Goal: Information Seeking & Learning: Find specific fact

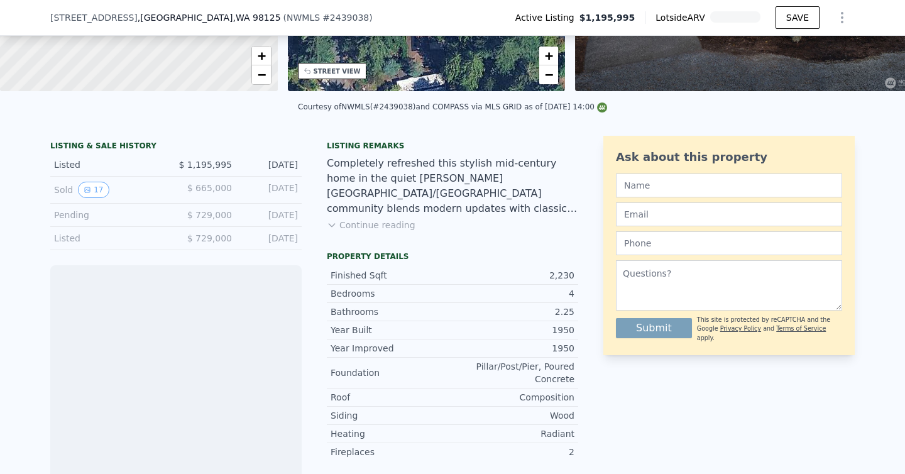
scroll to position [163, 0]
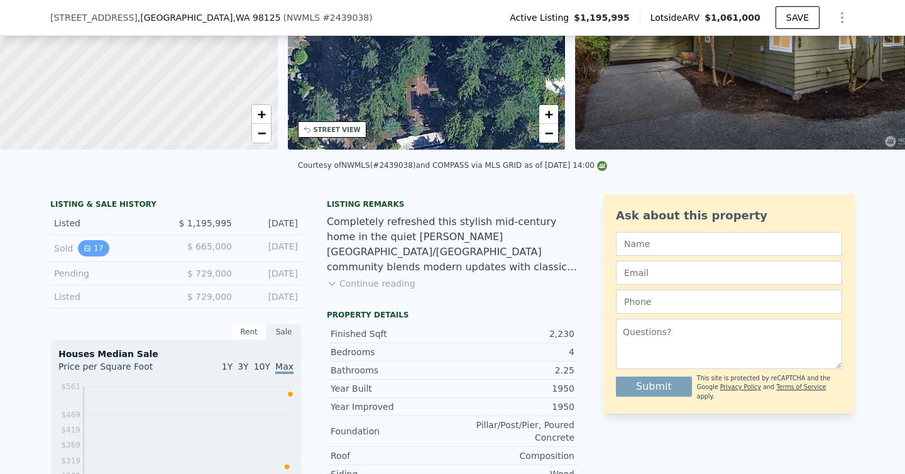
click at [94, 250] on button "17" at bounding box center [93, 248] width 31 height 16
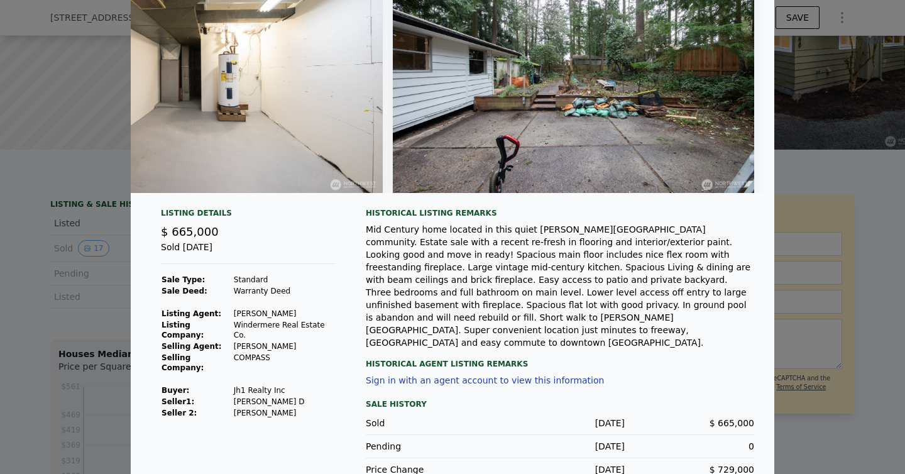
scroll to position [96, 0]
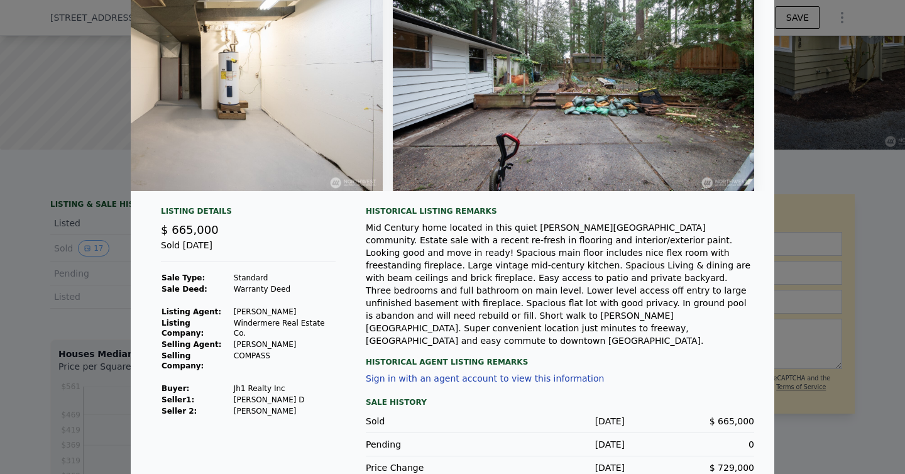
click at [73, 309] on div at bounding box center [452, 237] width 905 height 474
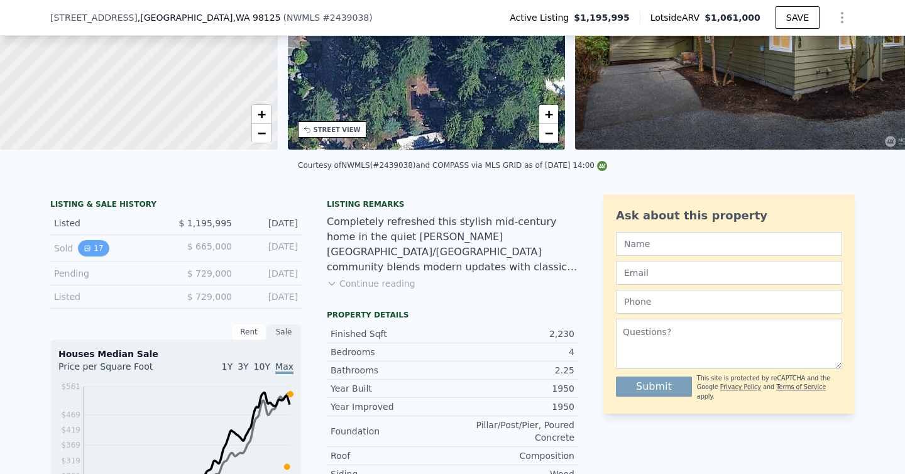
click at [92, 250] on button "17" at bounding box center [93, 248] width 31 height 16
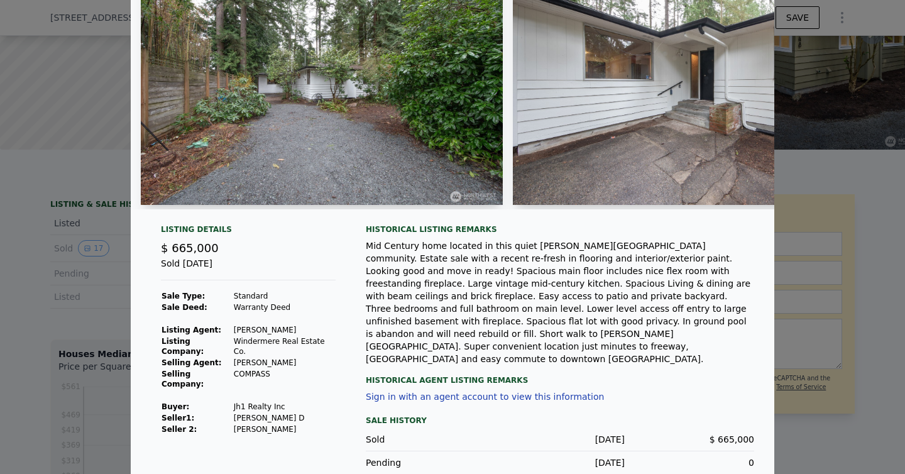
scroll to position [99, 0]
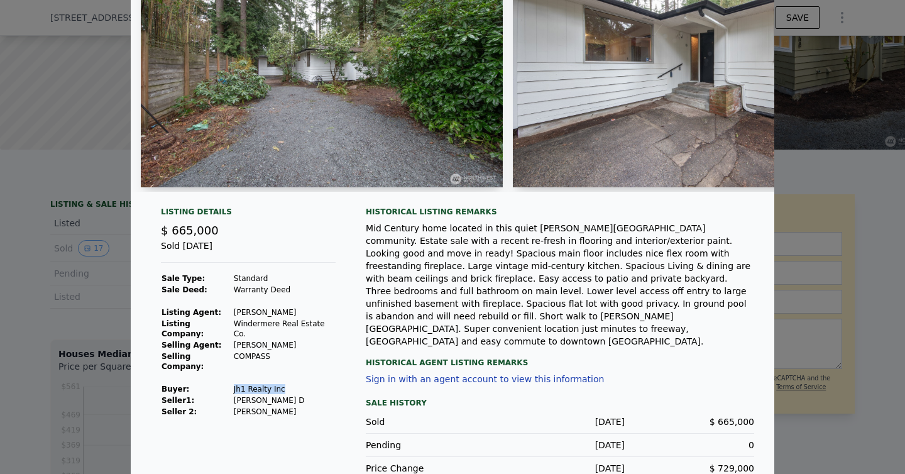
drag, startPoint x: 233, startPoint y: 367, endPoint x: 296, endPoint y: 368, distance: 63.5
click at [296, 384] on td "Jh1 Realty Inc" at bounding box center [284, 389] width 102 height 11
copy td "Jh1 Realty Inc"
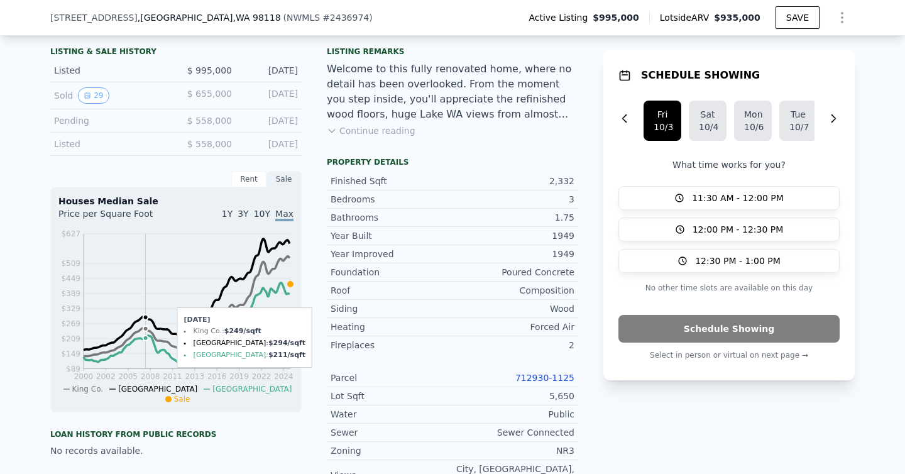
scroll to position [201, 0]
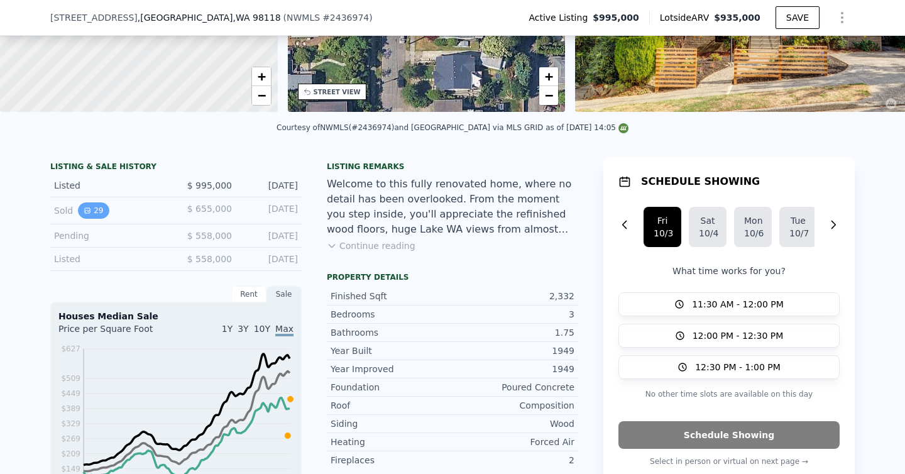
click at [87, 208] on icon "View historical data" at bounding box center [88, 211] width 8 height 8
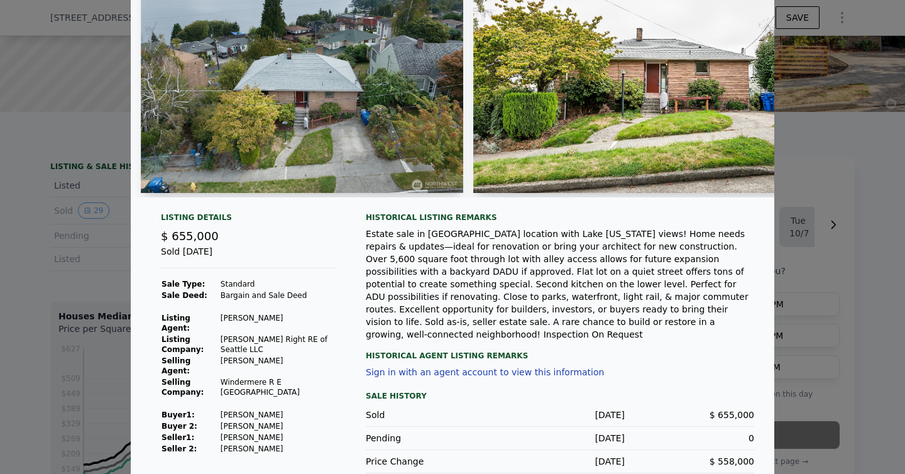
scroll to position [99, 0]
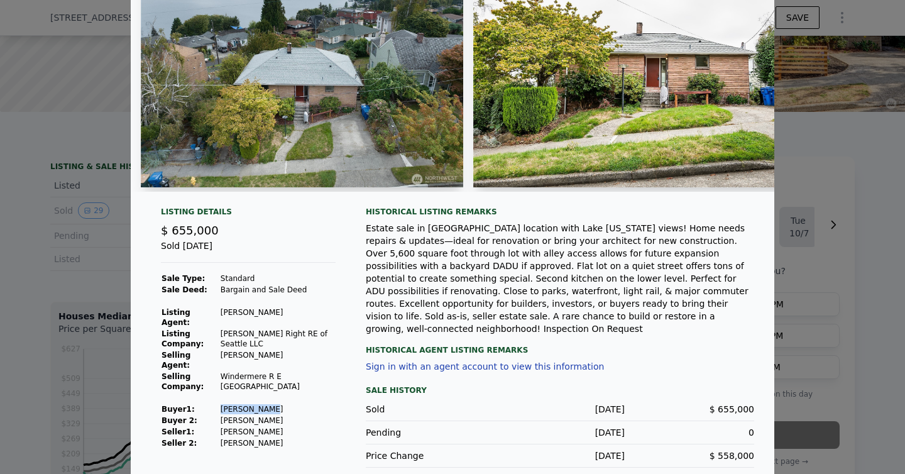
drag, startPoint x: 285, startPoint y: 389, endPoint x: 231, endPoint y: 389, distance: 54.7
click at [231, 404] on tr "Buyer 1 : Lowman David" at bounding box center [248, 409] width 175 height 11
copy tr "Lowman David"
drag, startPoint x: 299, startPoint y: 399, endPoint x: 231, endPoint y: 403, distance: 68.0
click at [231, 415] on td "Lowman Claudia A" at bounding box center [278, 420] width 116 height 11
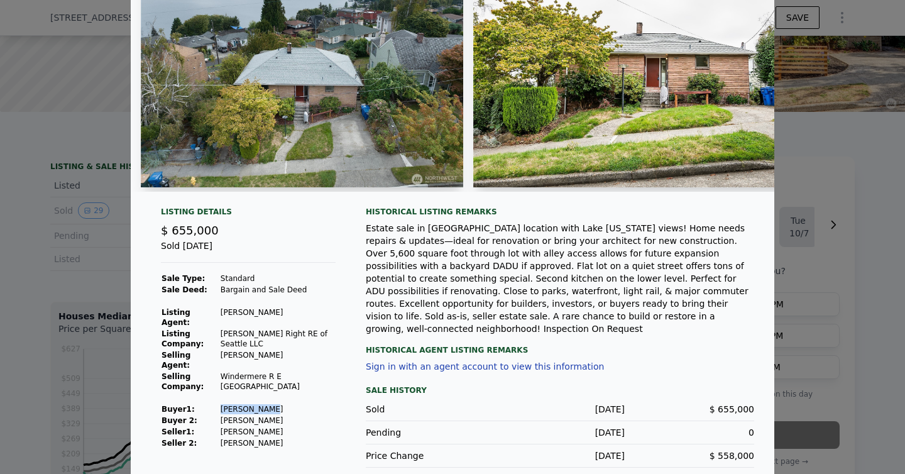
copy td "Lowman Claudia A"
click at [820, 231] on div at bounding box center [452, 237] width 905 height 474
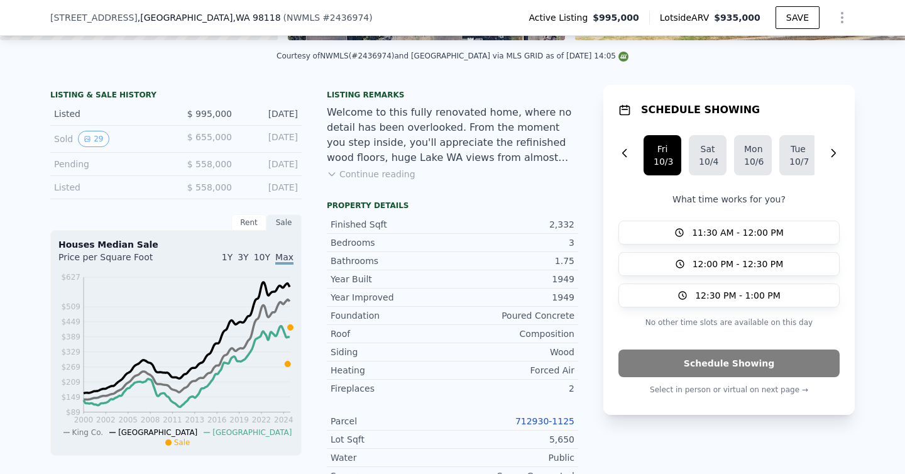
scroll to position [194, 0]
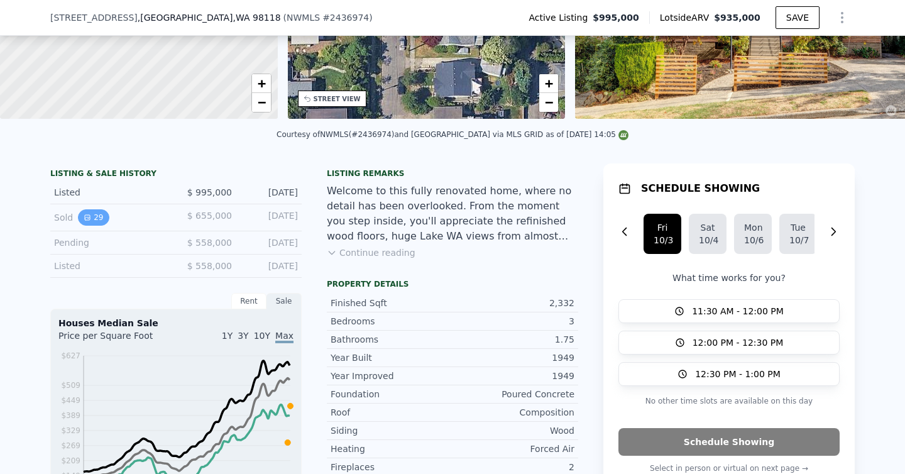
click at [97, 216] on button "29" at bounding box center [93, 217] width 31 height 16
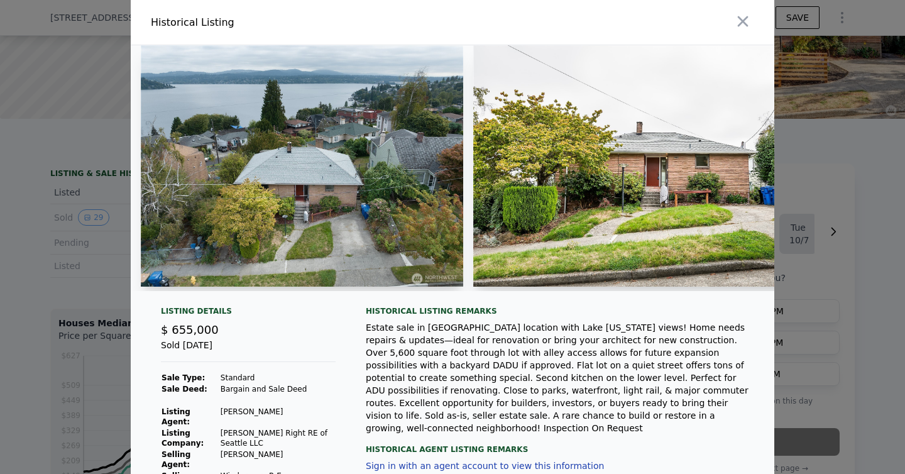
scroll to position [99, 0]
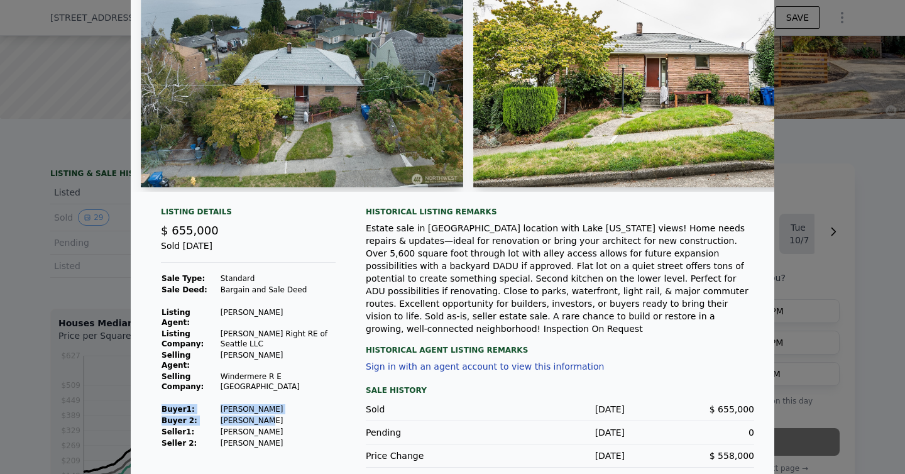
drag, startPoint x: 230, startPoint y: 382, endPoint x: 279, endPoint y: 399, distance: 51.9
click at [279, 399] on tbody "Sale Type: Standard Sale Deed: Bargain and Sale Deed Listing Agent: Ron Upshaw …" at bounding box center [248, 361] width 175 height 176
click at [279, 415] on td "Lowman Claudia A" at bounding box center [278, 420] width 116 height 11
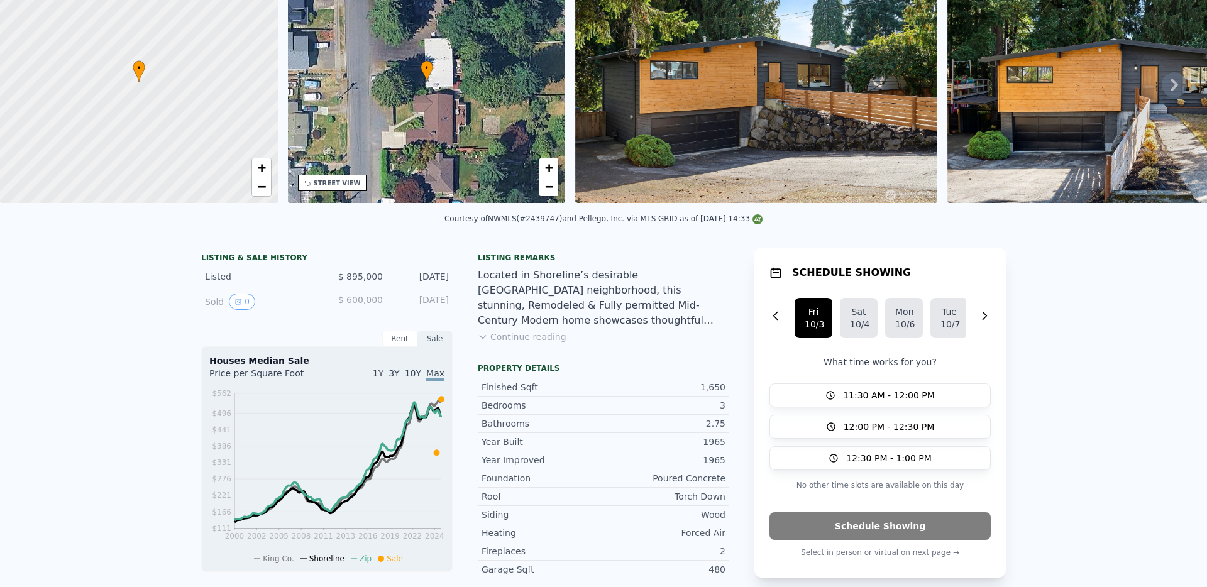
scroll to position [48, 0]
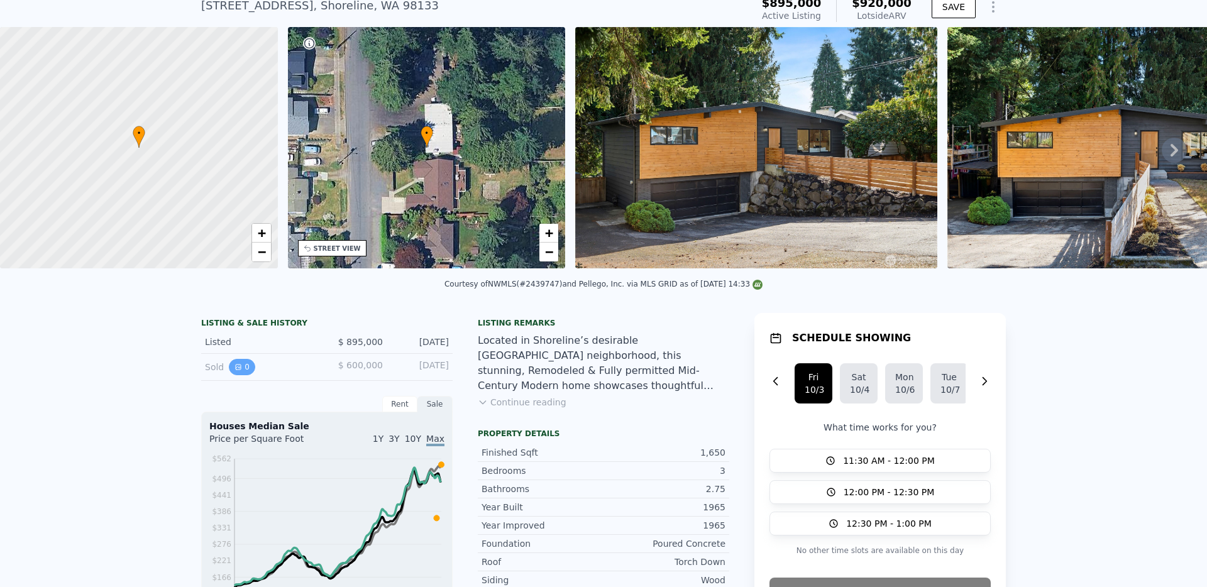
click at [245, 369] on button "0" at bounding box center [242, 367] width 26 height 16
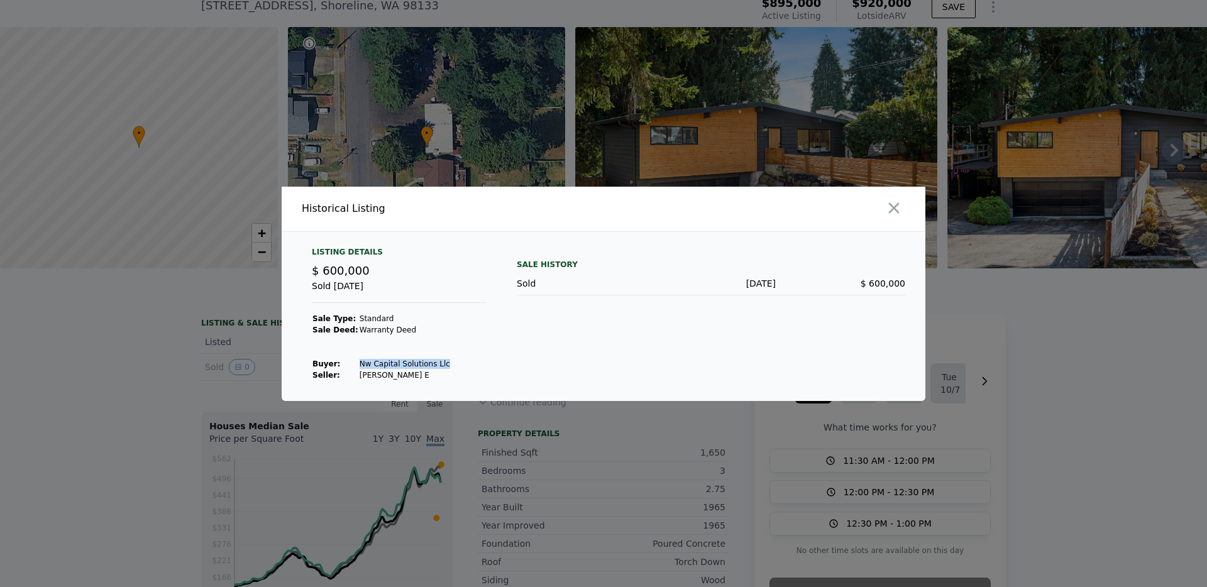
drag, startPoint x: 356, startPoint y: 365, endPoint x: 439, endPoint y: 360, distance: 83.1
click at [439, 360] on td "Nw Capital Solutions Llc" at bounding box center [405, 363] width 92 height 11
copy td "Nw Capital Solutions Llc"
click at [898, 216] on icon "button" at bounding box center [894, 208] width 18 height 18
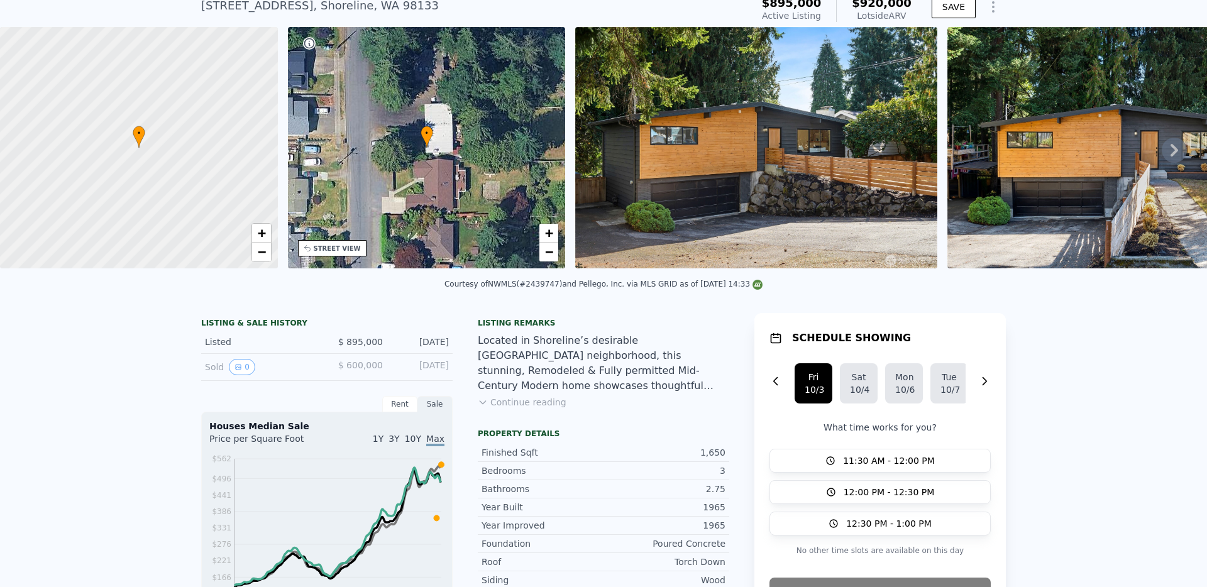
scroll to position [0, 0]
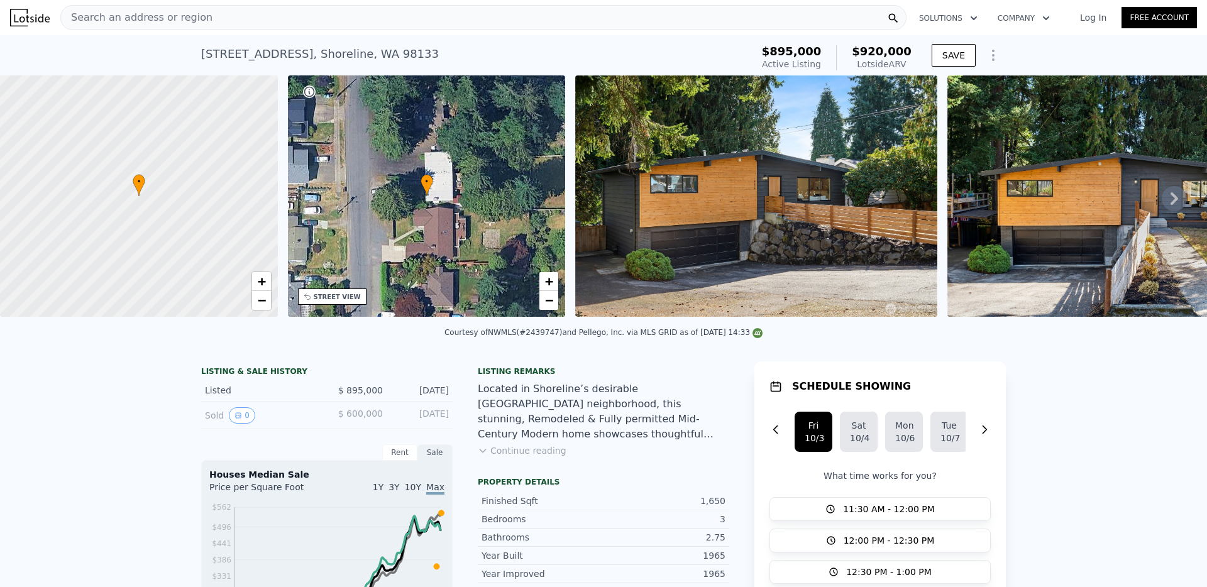
click at [180, 22] on span "Search an address or region" at bounding box center [137, 17] width 152 height 15
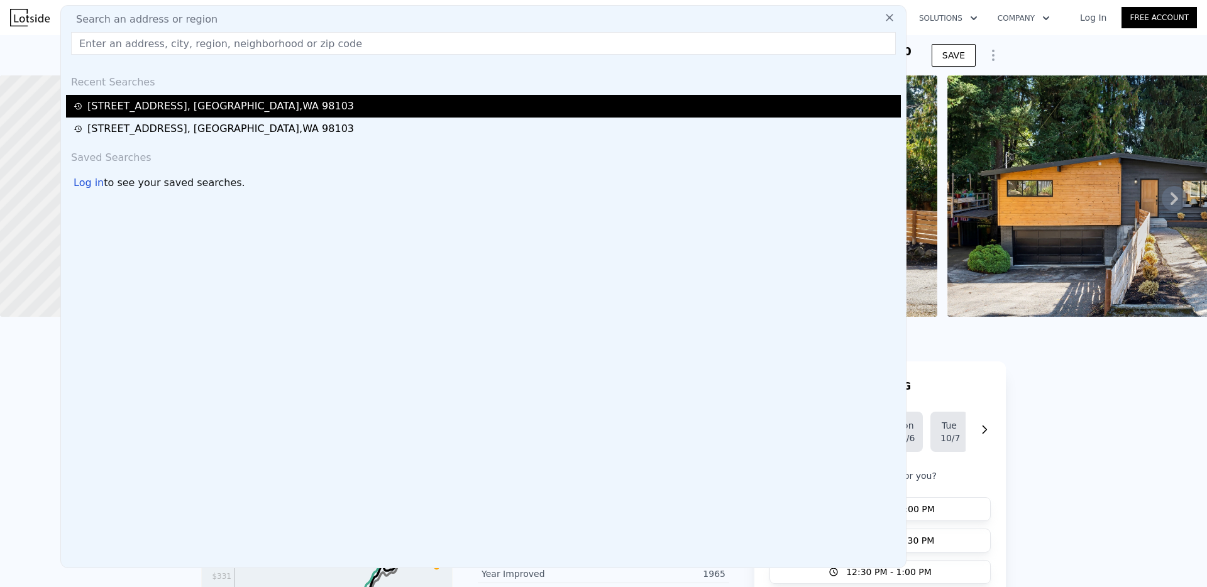
click at [178, 104] on div "[STREET_ADDRESS]" at bounding box center [220, 106] width 267 height 15
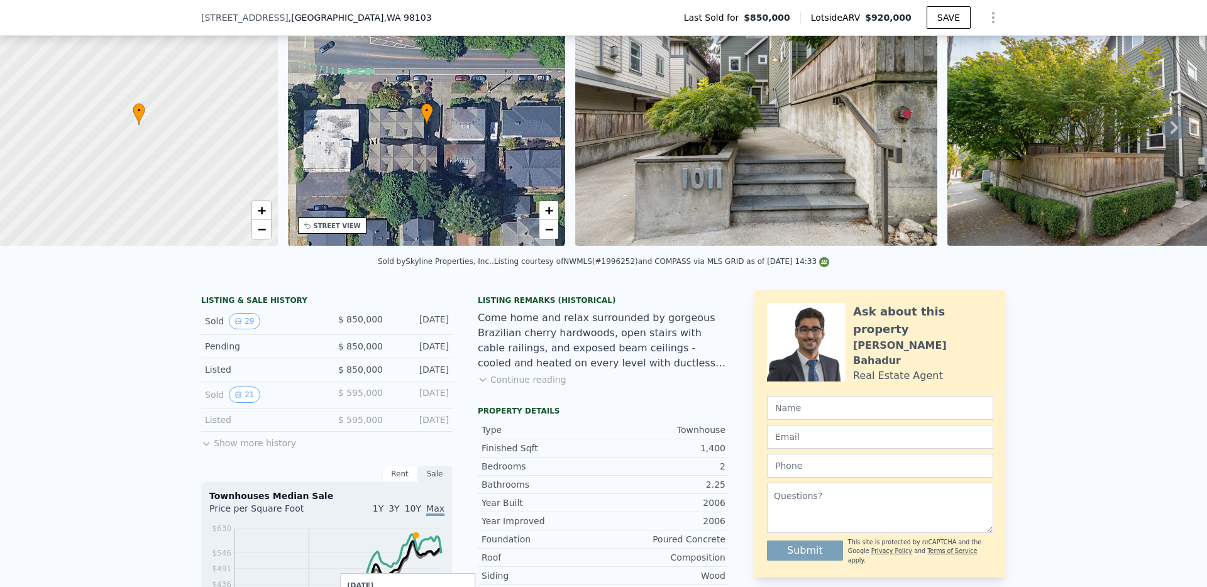
scroll to position [316, 0]
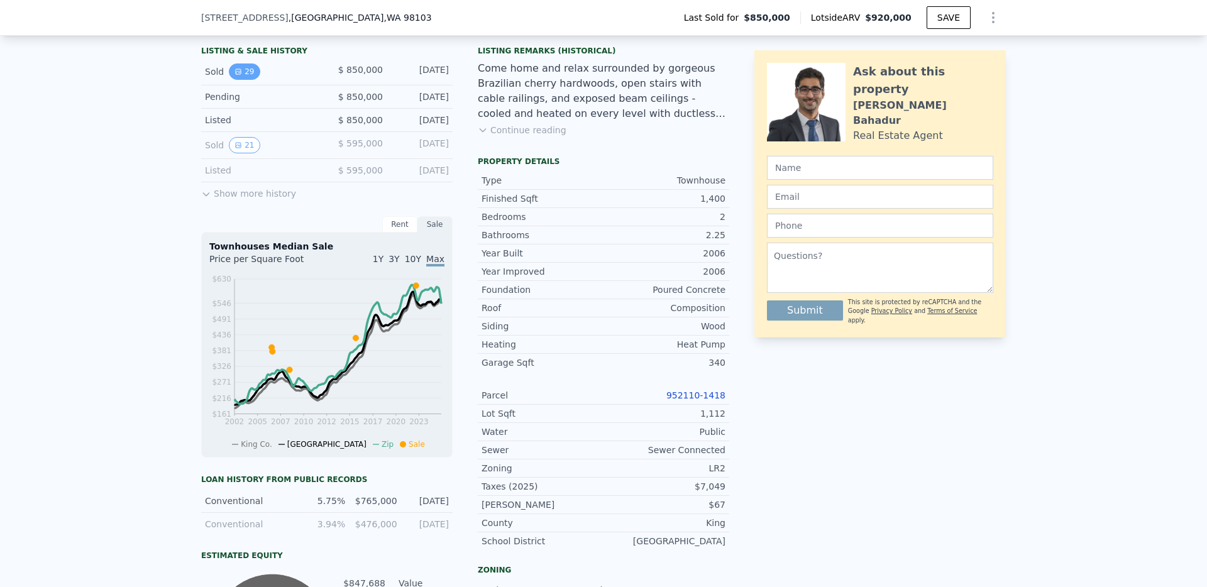
click at [241, 69] on button "29" at bounding box center [244, 71] width 31 height 16
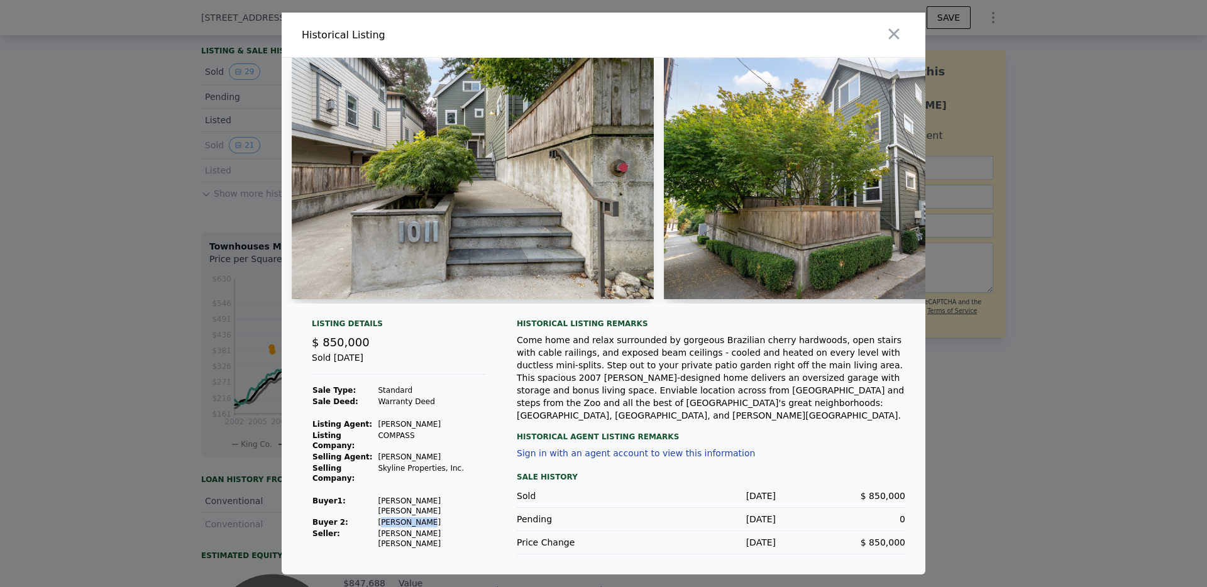
drag, startPoint x: 428, startPoint y: 498, endPoint x: 387, endPoint y: 496, distance: 40.9
click at [387, 517] on td "[PERSON_NAME]" at bounding box center [431, 522] width 109 height 11
drag, startPoint x: 380, startPoint y: 500, endPoint x: 448, endPoint y: 498, distance: 67.9
click at [448, 517] on tr "Buyer 2: [PERSON_NAME]" at bounding box center [399, 522] width 175 height 11
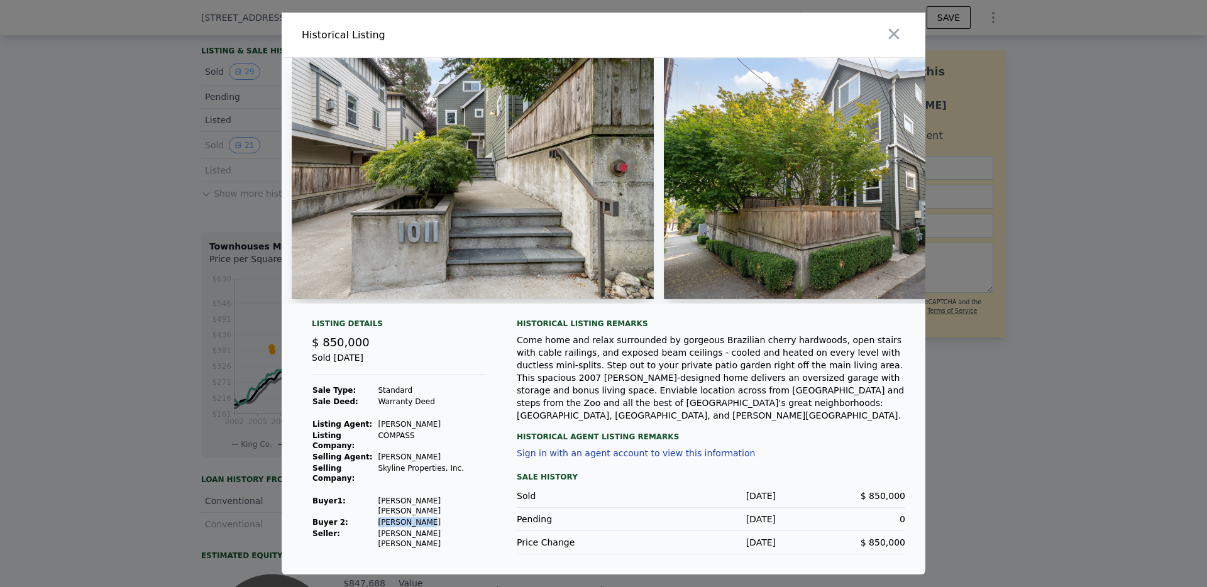
click at [448, 517] on td "[PERSON_NAME]" at bounding box center [431, 522] width 109 height 11
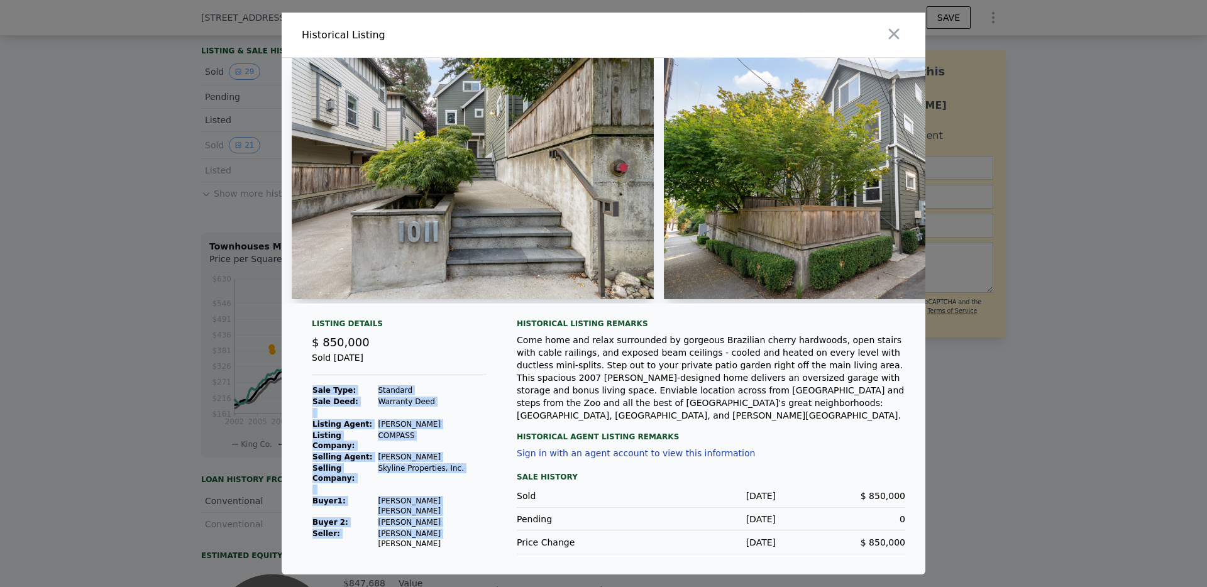
drag, startPoint x: 434, startPoint y: 511, endPoint x: 486, endPoint y: 514, distance: 51.6
click at [486, 514] on div "Listing Details $ 850,000 Sold [DATE] Sale Type: Standard Sale Deed: Warranty D…" at bounding box center [399, 437] width 195 height 236
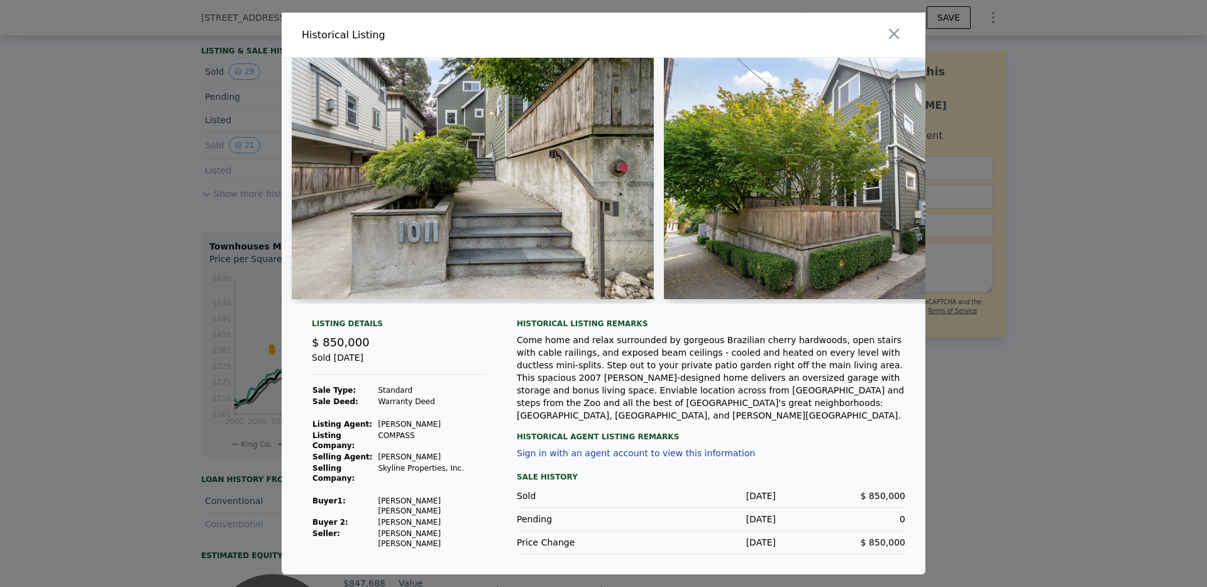
click at [153, 453] on div at bounding box center [603, 293] width 1207 height 587
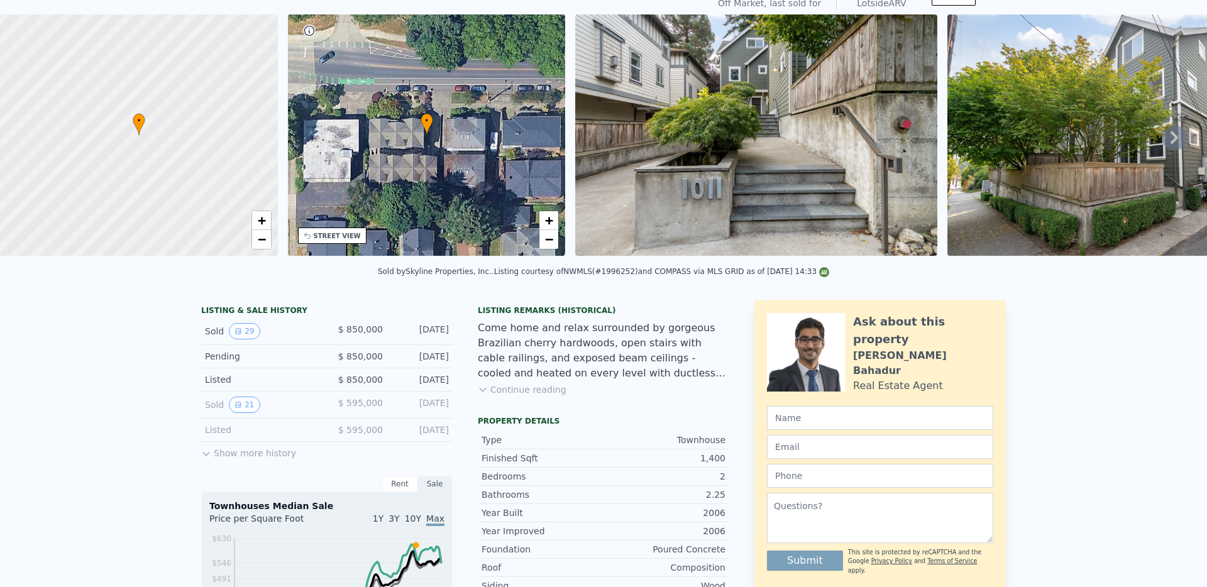
scroll to position [0, 0]
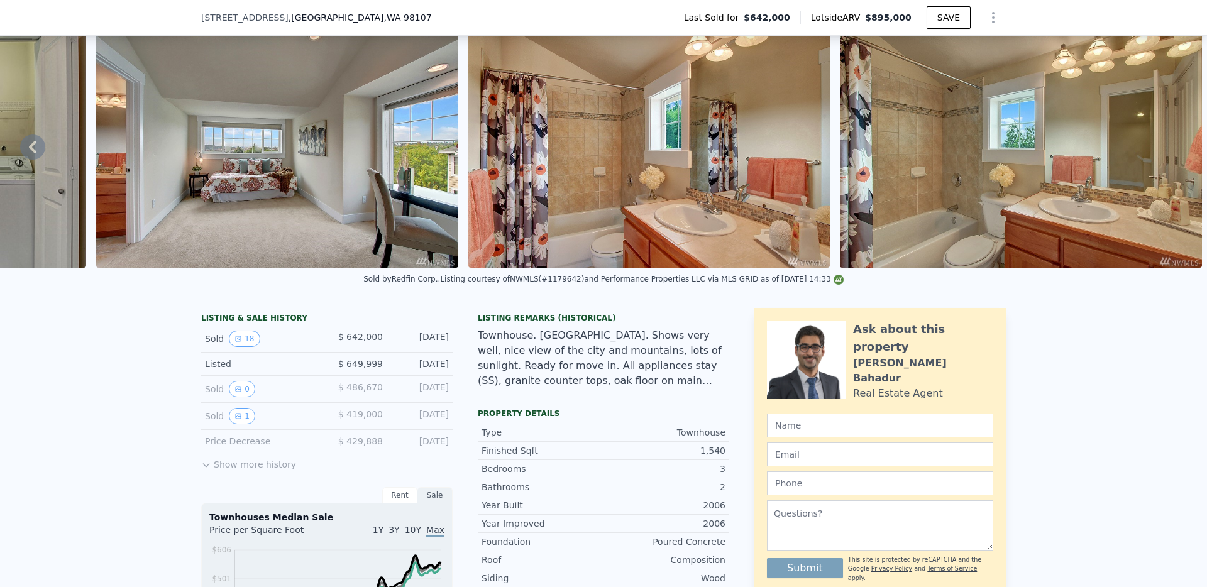
scroll to position [255, 0]
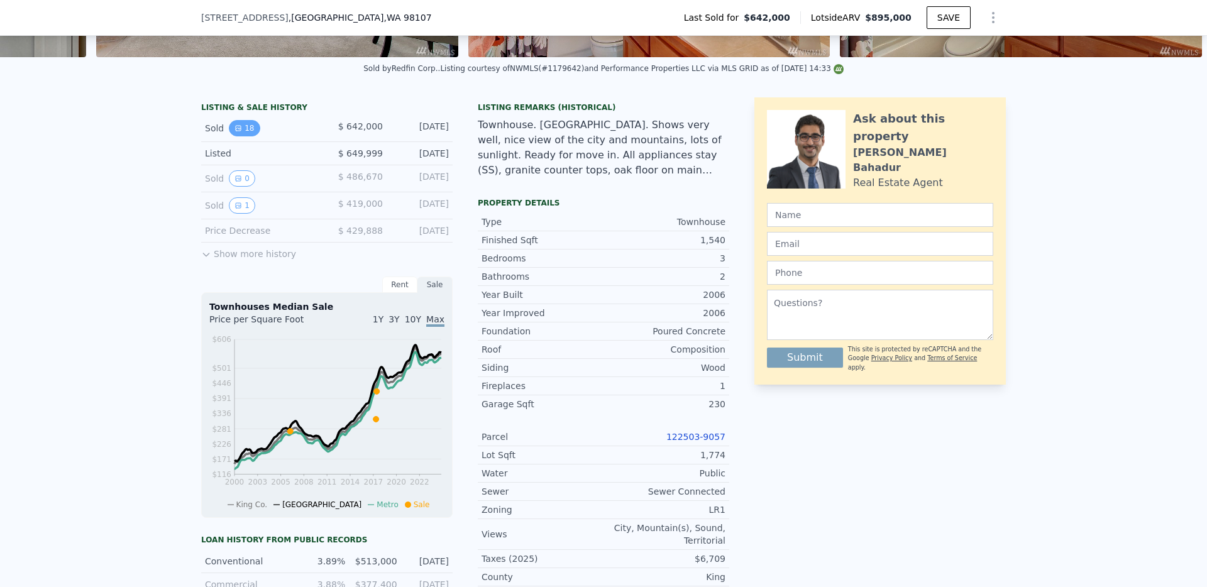
click at [246, 127] on button "18" at bounding box center [244, 128] width 31 height 16
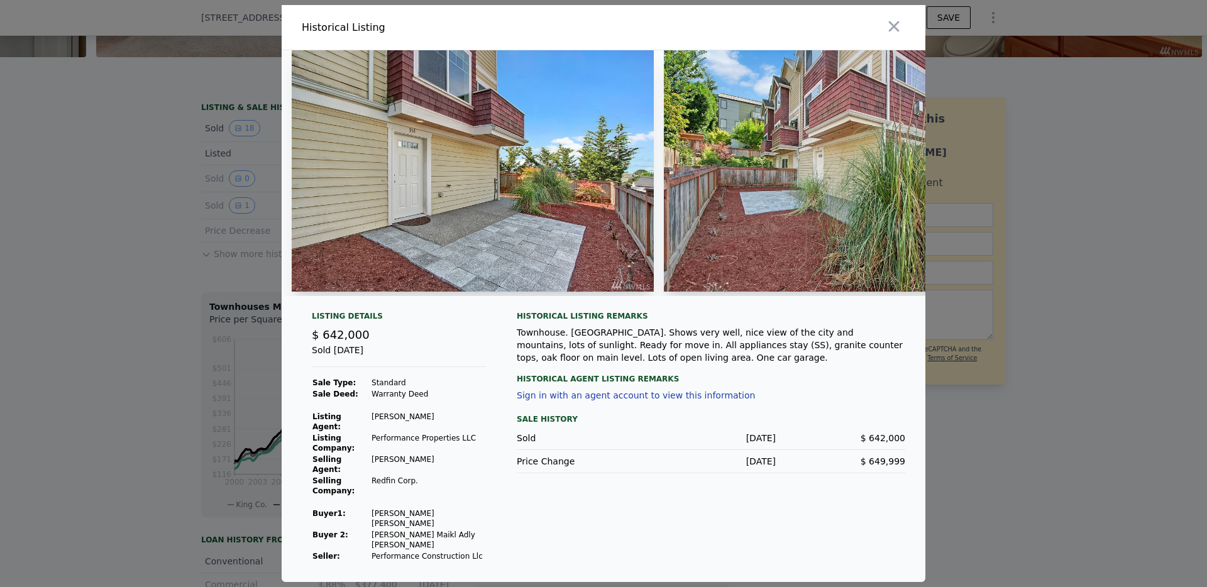
click at [121, 441] on div at bounding box center [603, 293] width 1207 height 587
